Goal: Complete application form

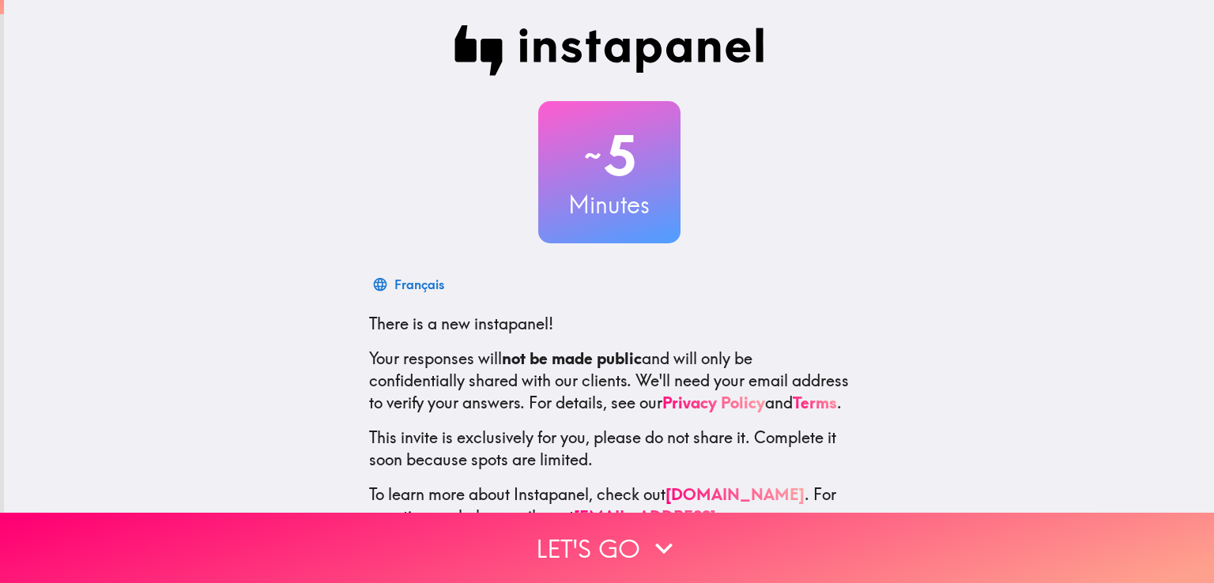
scroll to position [74, 0]
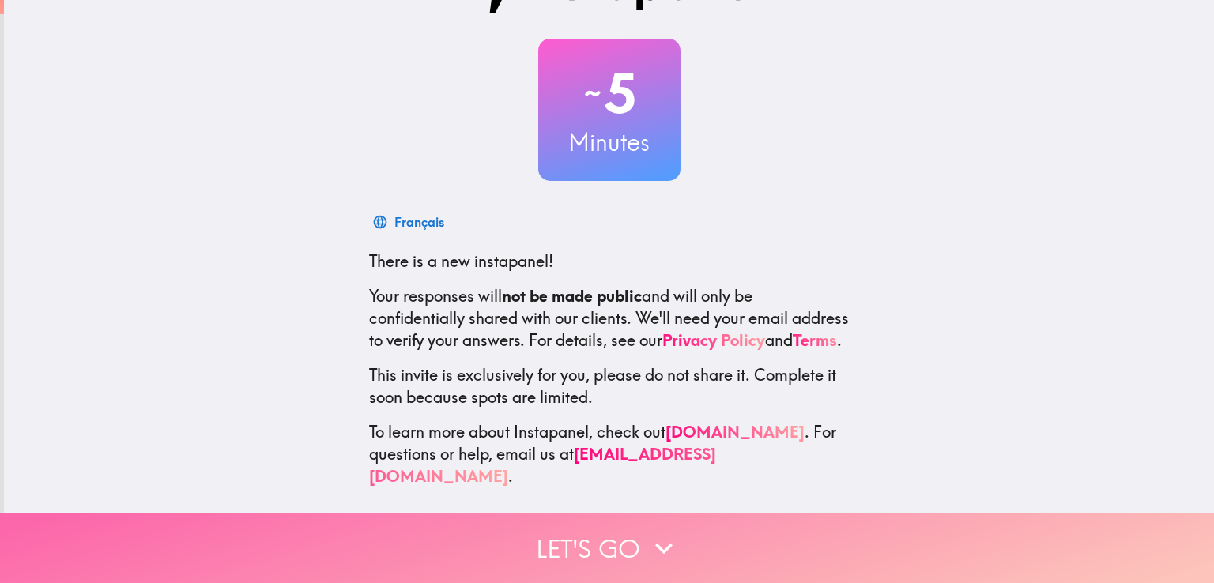
click at [662, 537] on icon "button" at bounding box center [663, 548] width 35 height 35
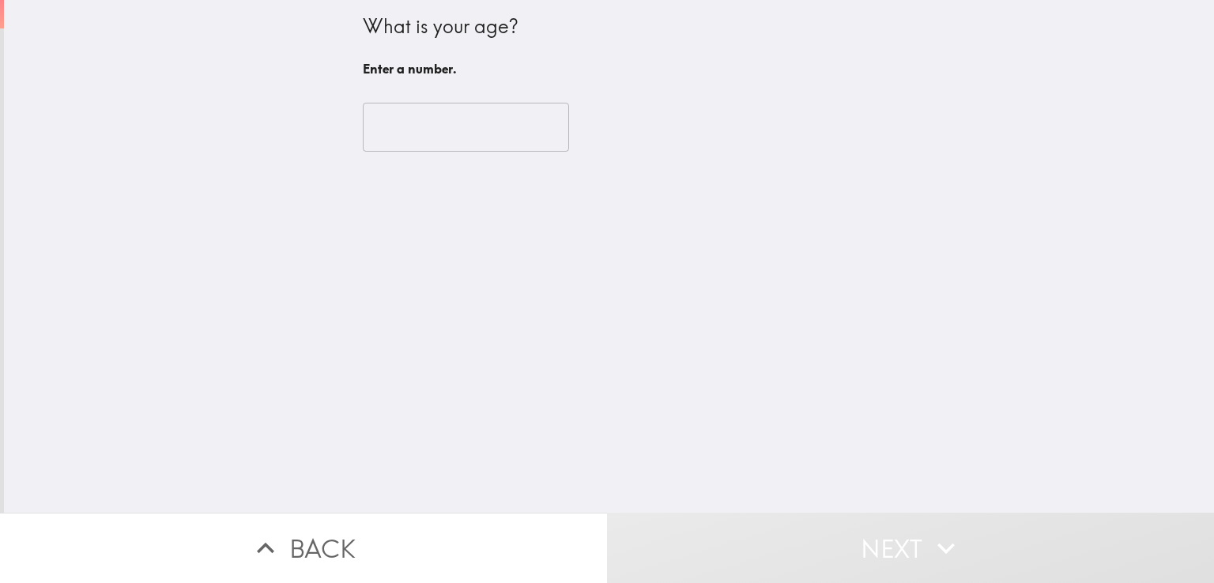
scroll to position [0, 0]
click at [469, 148] on input "number" at bounding box center [466, 127] width 206 height 49
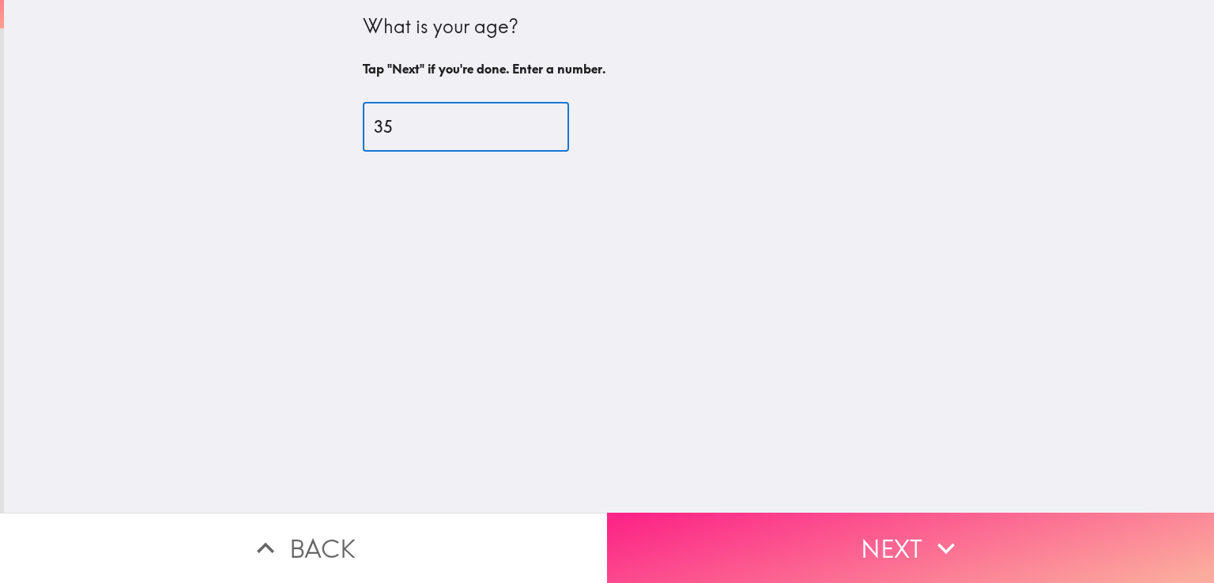
type input "35"
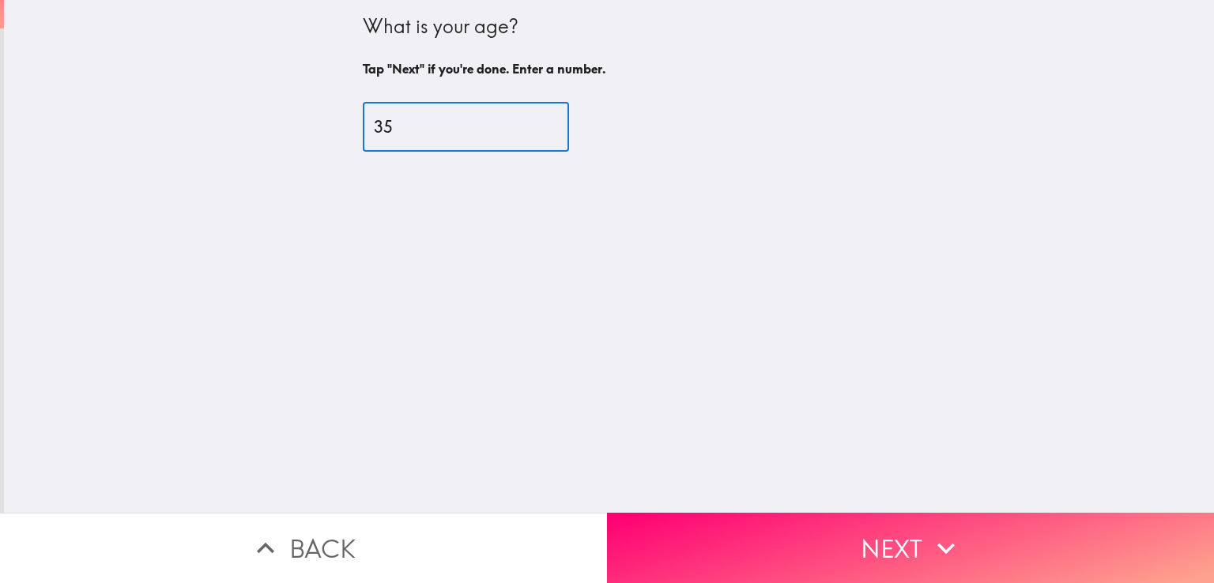
click at [815, 515] on button "Next" at bounding box center [910, 548] width 607 height 70
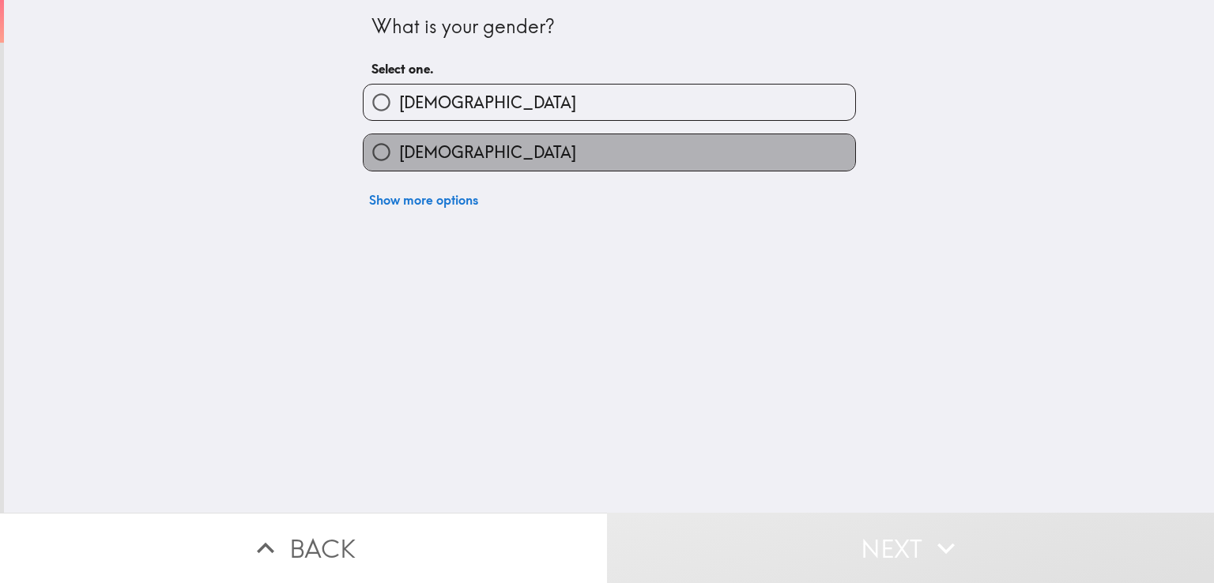
click at [475, 153] on label "[DEMOGRAPHIC_DATA]" at bounding box center [608, 152] width 491 height 36
click at [399, 153] on input "[DEMOGRAPHIC_DATA]" at bounding box center [381, 152] width 36 height 36
radio input "true"
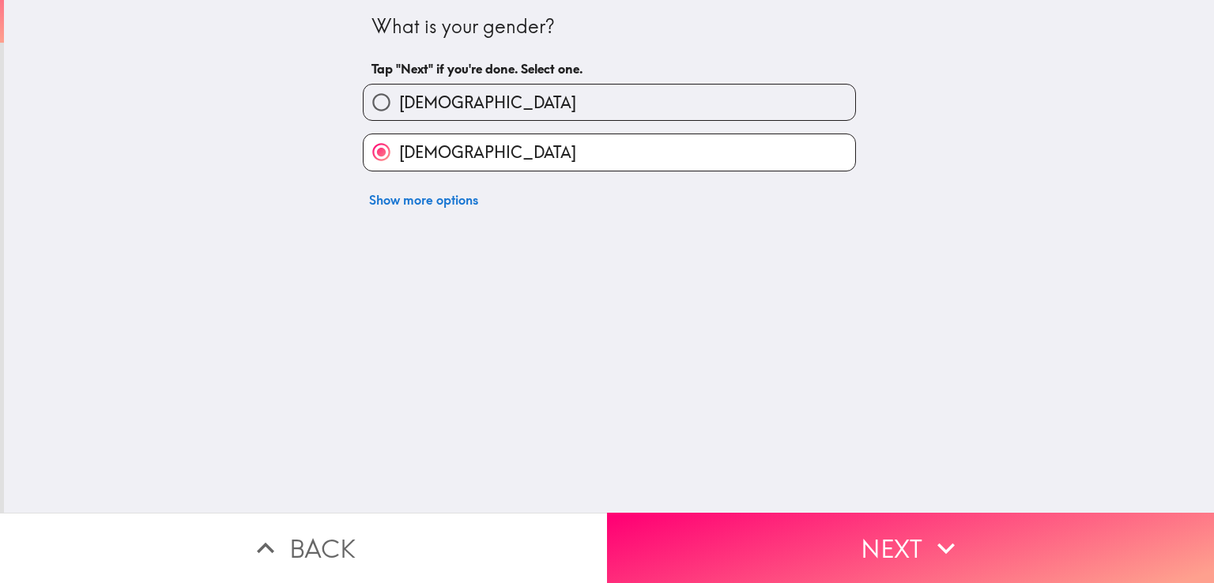
click at [801, 526] on button "Next" at bounding box center [910, 548] width 607 height 70
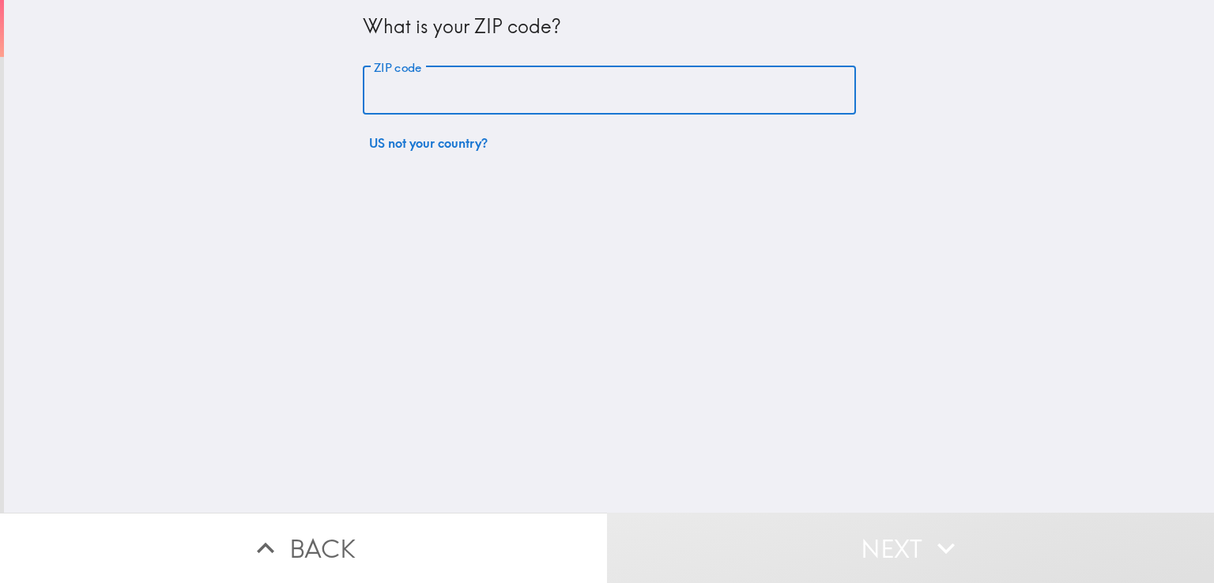
click at [510, 75] on input "ZIP code" at bounding box center [609, 90] width 493 height 49
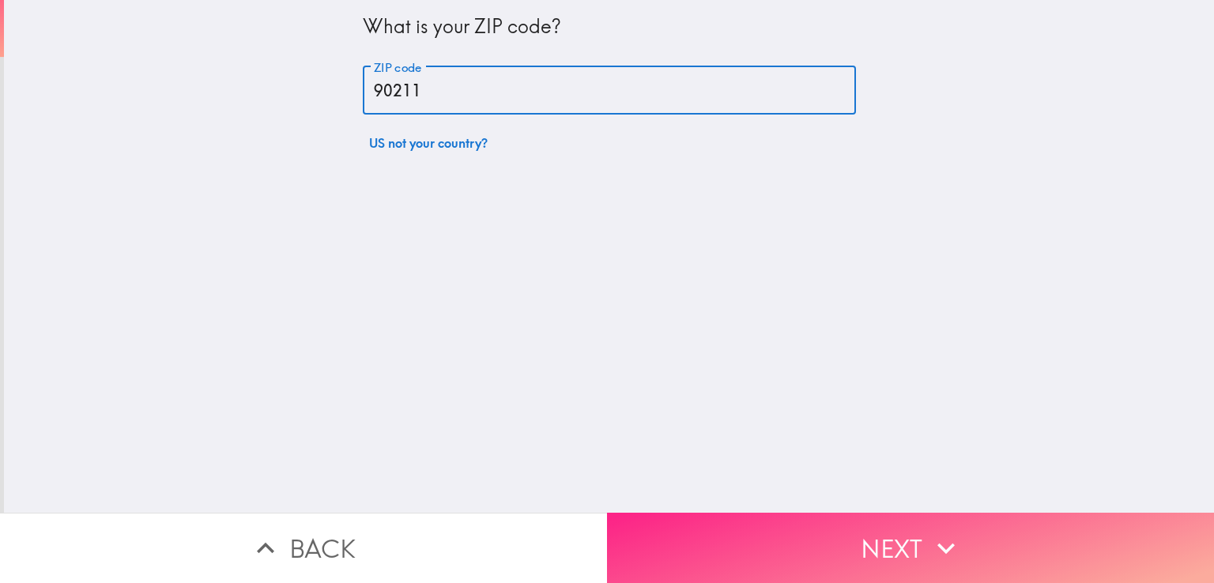
type input "90211"
drag, startPoint x: 803, startPoint y: 513, endPoint x: 799, endPoint y: 503, distance: 11.0
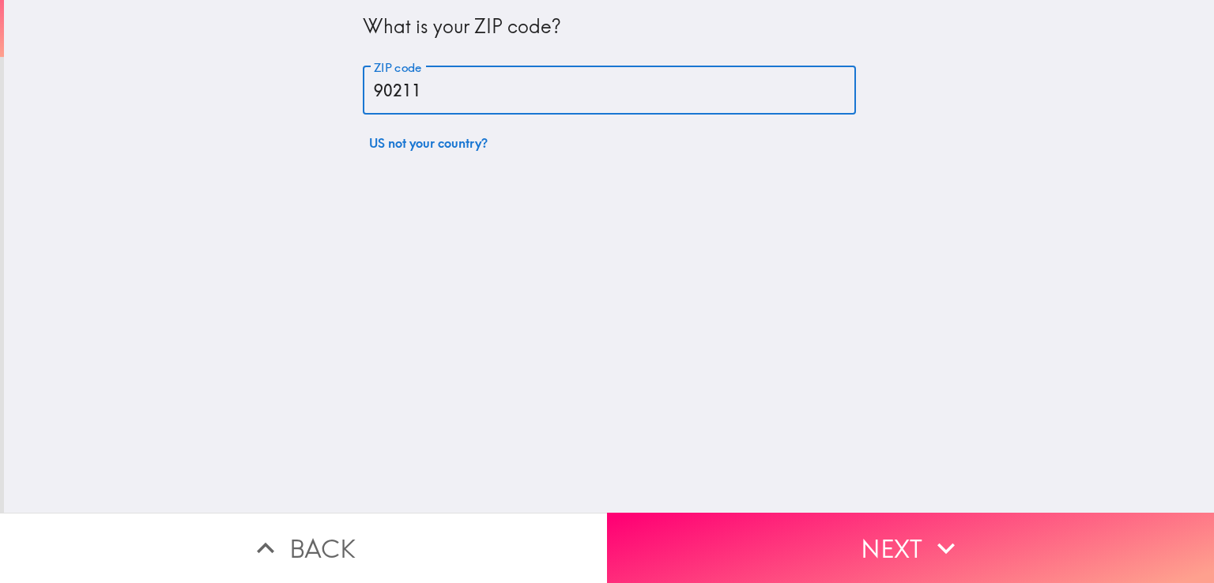
click at [802, 513] on button "Next" at bounding box center [910, 548] width 607 height 70
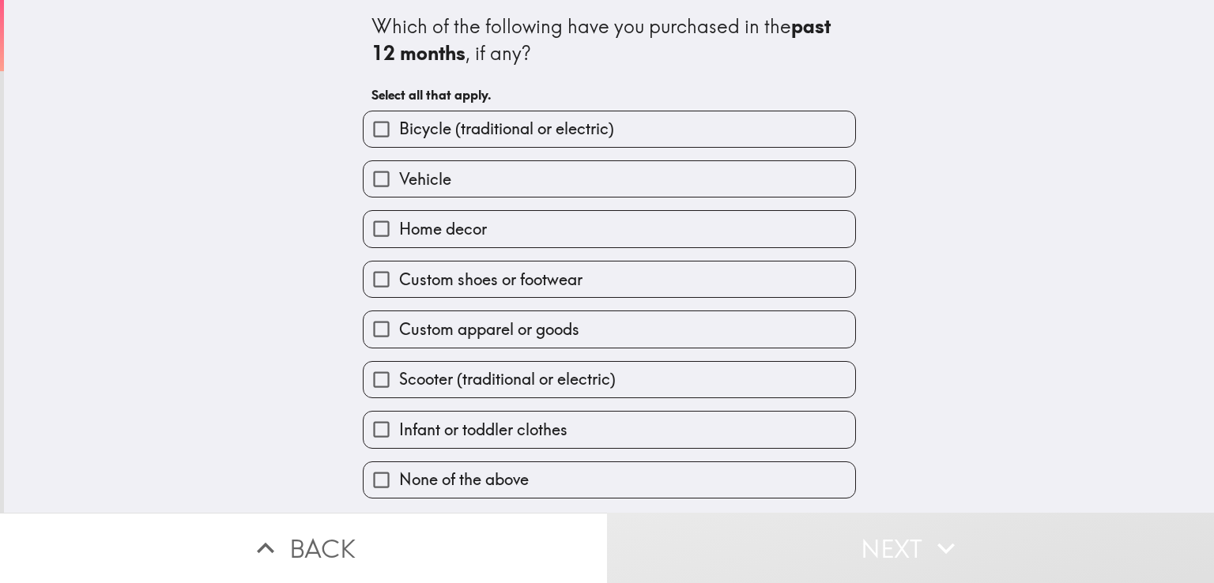
click at [563, 412] on label "Infant or toddler clothes" at bounding box center [608, 430] width 491 height 36
click at [399, 412] on input "Infant or toddler clothes" at bounding box center [381, 430] width 36 height 36
checkbox input "true"
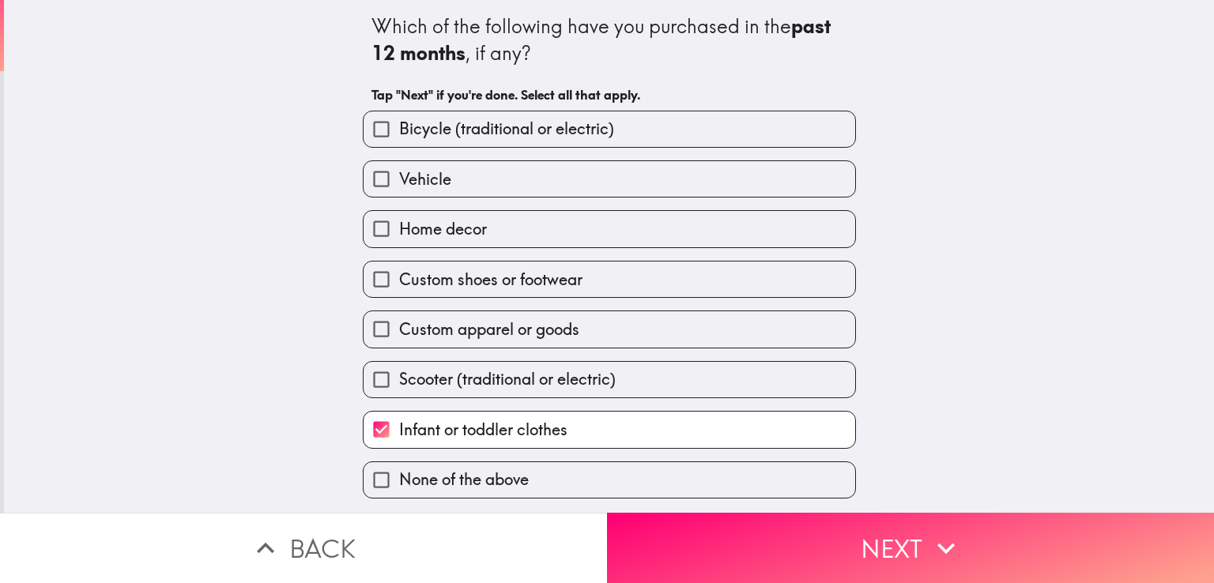
click at [566, 365] on label "Scooter (traditional or electric)" at bounding box center [608, 380] width 491 height 36
click at [399, 365] on input "Scooter (traditional or electric)" at bounding box center [381, 380] width 36 height 36
checkbox input "true"
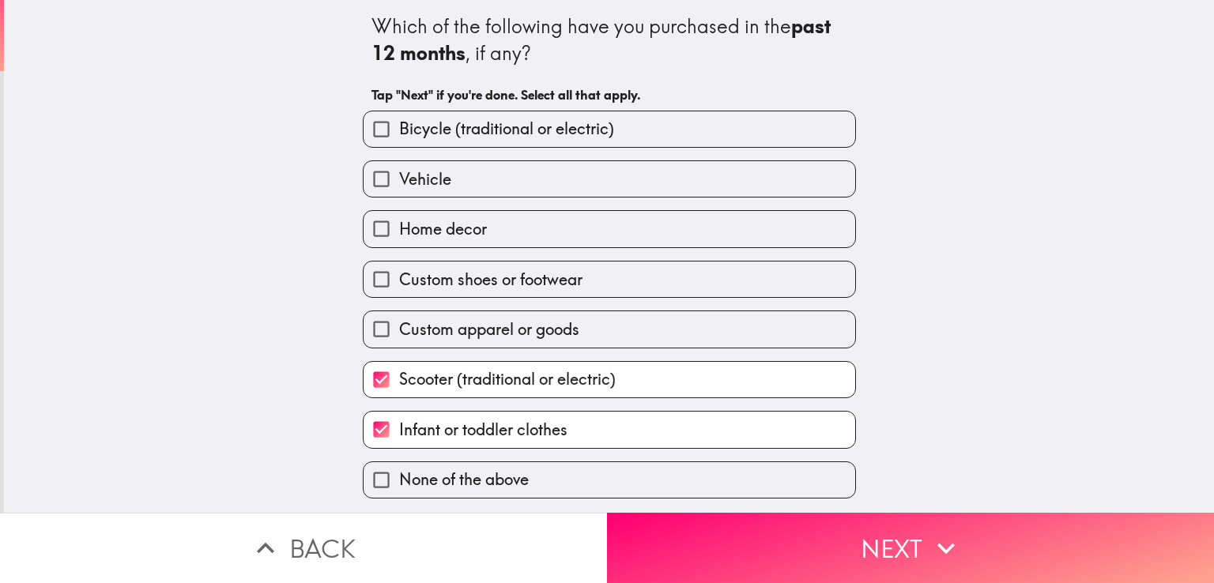
click at [558, 334] on span "Custom apparel or goods" at bounding box center [489, 329] width 180 height 22
click at [399, 334] on input "Custom apparel or goods" at bounding box center [381, 329] width 36 height 36
checkbox input "true"
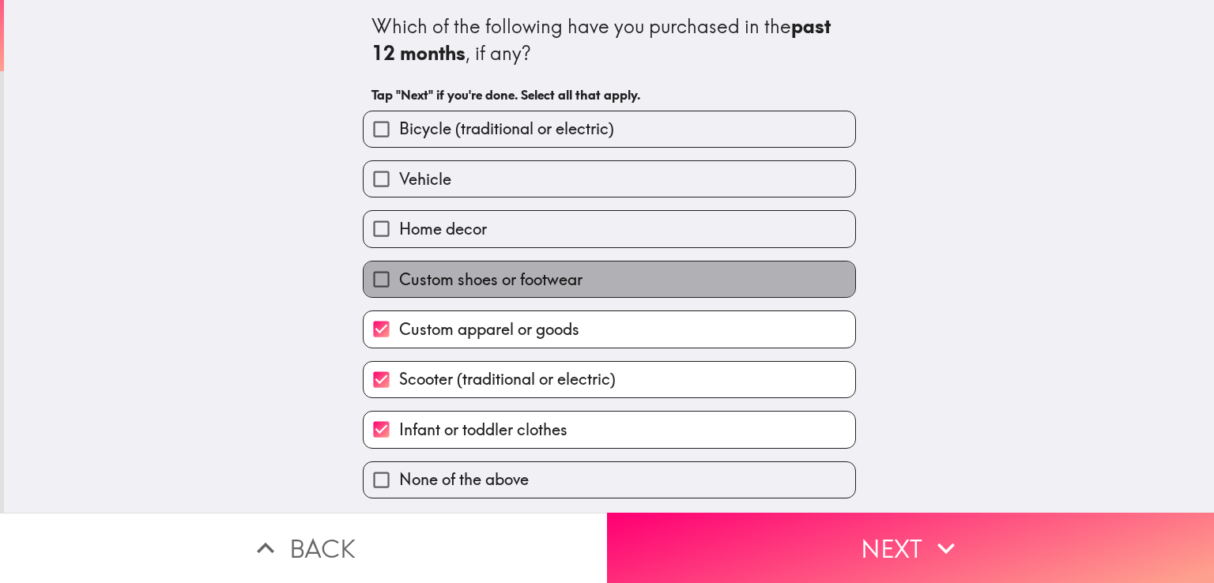
drag, startPoint x: 544, startPoint y: 283, endPoint x: 533, endPoint y: 259, distance: 25.8
click at [544, 282] on span "Custom shoes or footwear" at bounding box center [490, 280] width 183 height 22
click at [399, 282] on input "Custom shoes or footwear" at bounding box center [381, 280] width 36 height 36
checkbox input "true"
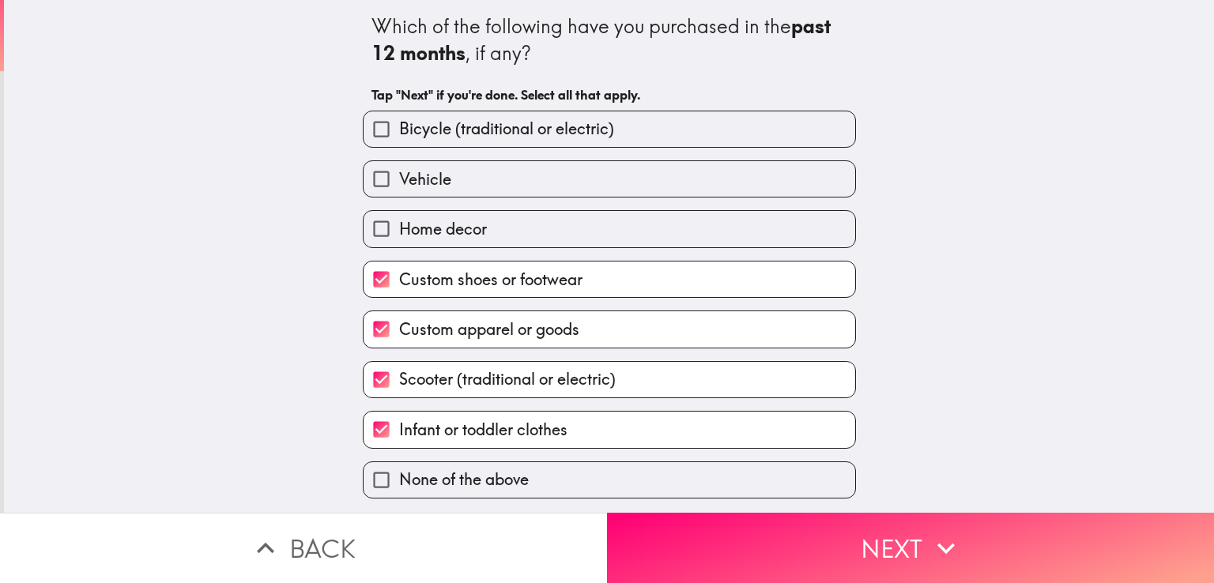
click at [520, 232] on label "Home decor" at bounding box center [608, 229] width 491 height 36
click at [399, 232] on input "Home decor" at bounding box center [381, 229] width 36 height 36
checkbox input "true"
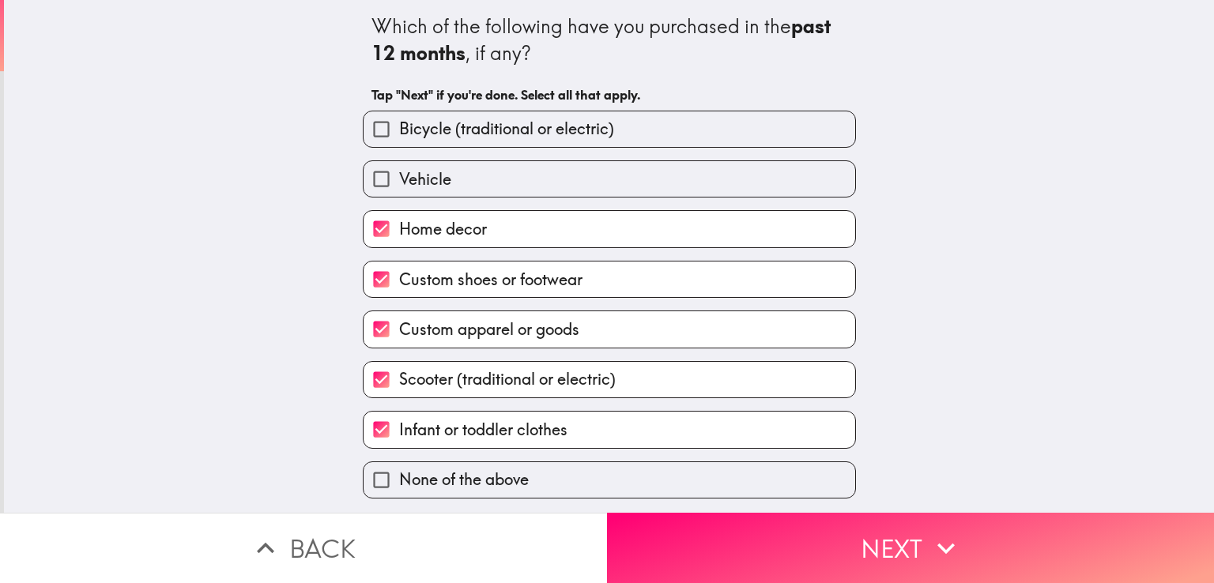
drag, startPoint x: 493, startPoint y: 182, endPoint x: 493, endPoint y: 145, distance: 36.3
click at [493, 180] on label "Vehicle" at bounding box center [608, 179] width 491 height 36
click at [399, 180] on input "Vehicle" at bounding box center [381, 179] width 36 height 36
checkbox input "true"
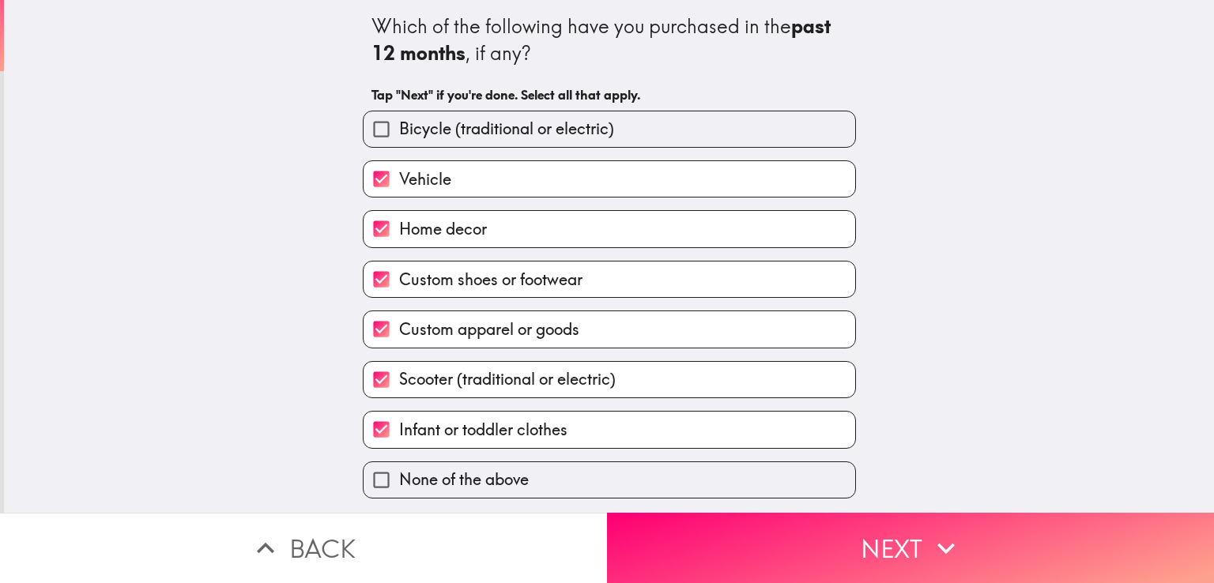
click at [494, 130] on span "Bicycle (traditional or electric)" at bounding box center [506, 129] width 215 height 22
click at [399, 130] on input "Bicycle (traditional or electric)" at bounding box center [381, 129] width 36 height 36
checkbox input "true"
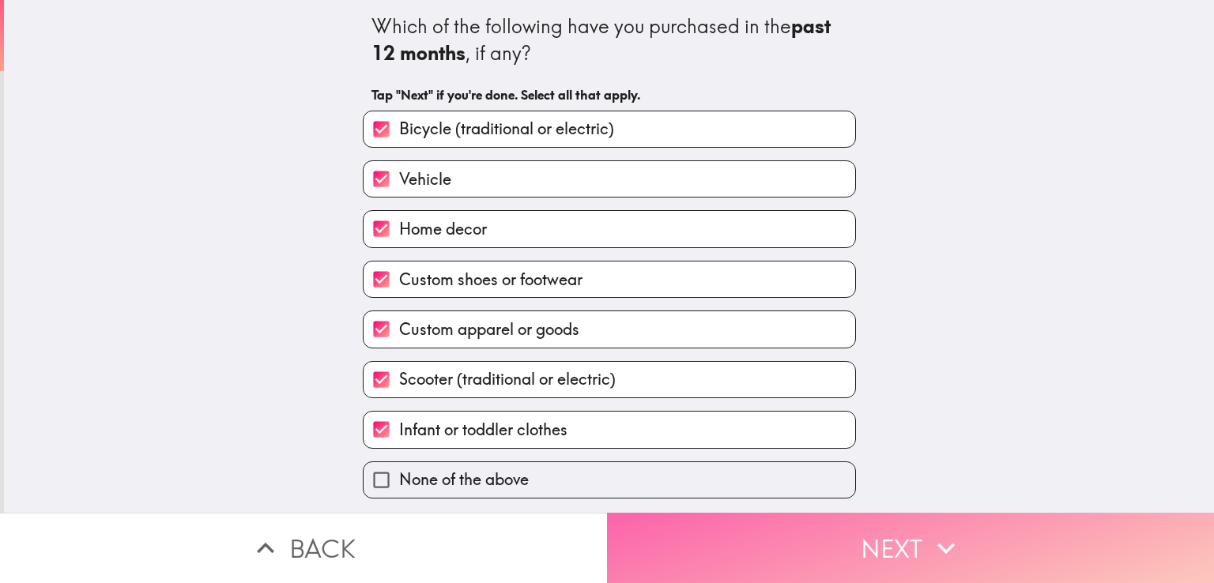
click at [933, 531] on icon "button" at bounding box center [945, 548] width 35 height 35
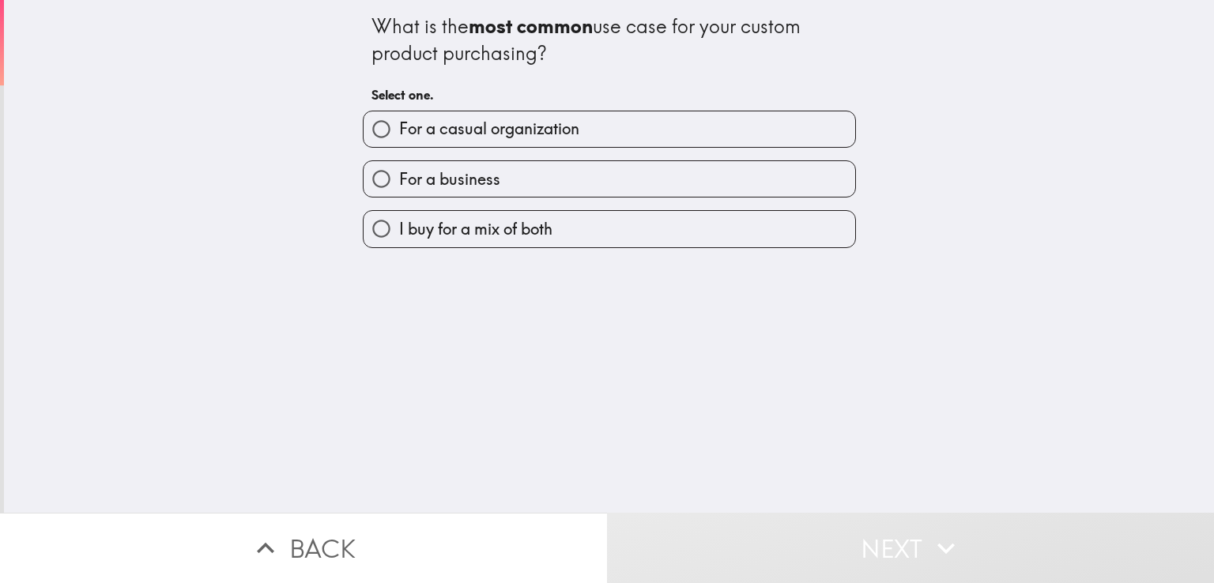
click at [517, 137] on span "For a casual organization" at bounding box center [489, 129] width 180 height 22
click at [399, 137] on input "For a casual organization" at bounding box center [381, 129] width 36 height 36
radio input "true"
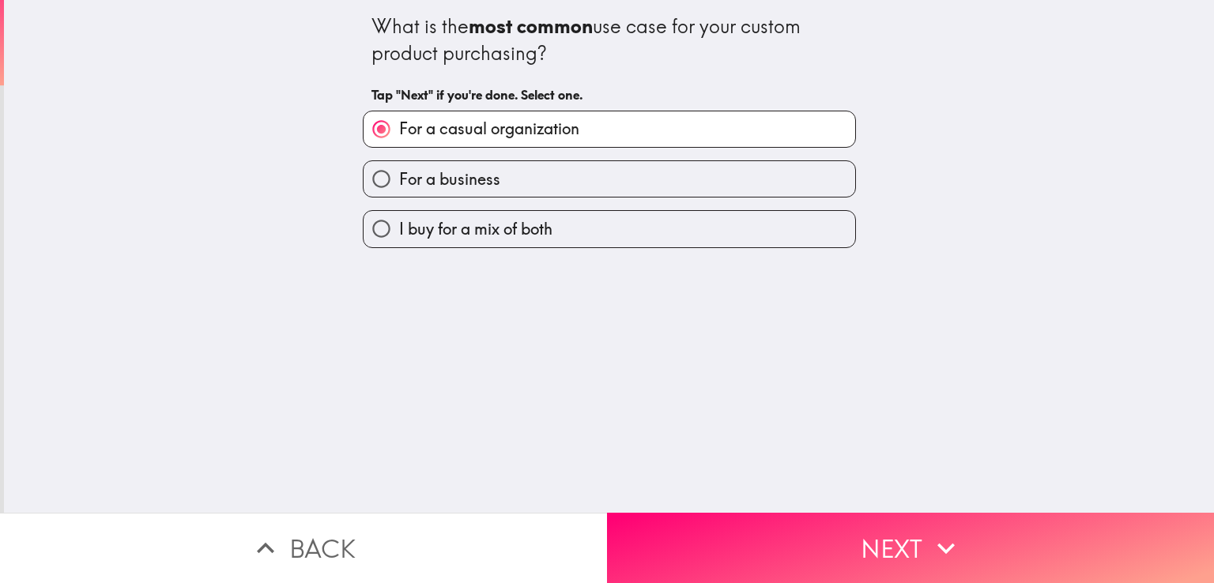
click at [585, 232] on label "I buy for a mix of both" at bounding box center [608, 229] width 491 height 36
click at [399, 232] on input "I buy for a mix of both" at bounding box center [381, 229] width 36 height 36
radio input "true"
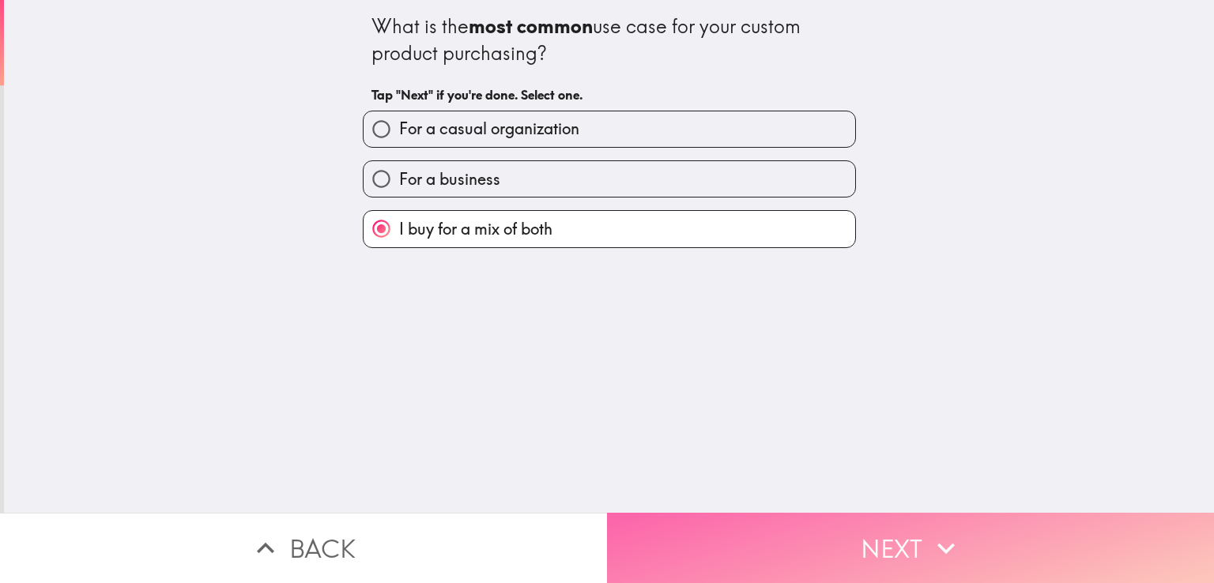
click at [908, 532] on button "Next" at bounding box center [910, 548] width 607 height 70
